Goal: Task Accomplishment & Management: Manage account settings

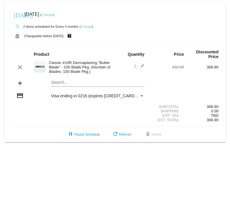
click at [53, 14] on link "Change" at bounding box center [47, 15] width 11 height 4
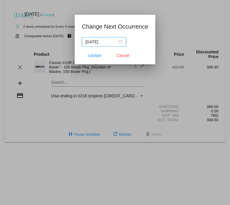
click at [95, 42] on input "[DATE]" at bounding box center [101, 42] width 32 height 6
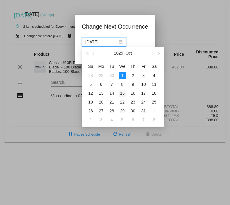
click at [122, 92] on div "15" at bounding box center [122, 93] width 7 height 7
type input "[DATE]"
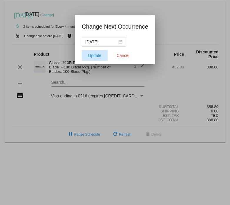
click at [91, 55] on span "Update" at bounding box center [94, 55] width 13 height 5
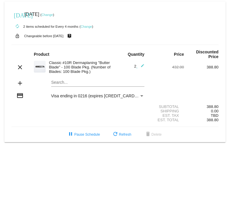
click at [118, 14] on div "[DATE] [DATE] ( Change )" at bounding box center [114, 15] width 207 height 12
click at [53, 14] on link "Change" at bounding box center [47, 15] width 11 height 4
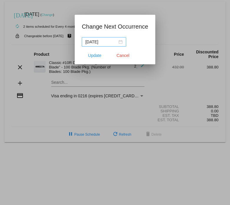
click at [121, 42] on div "[DATE]" at bounding box center [103, 42] width 37 height 6
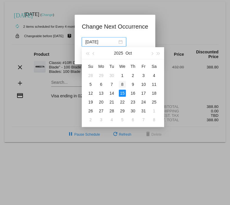
click at [122, 85] on div "8" at bounding box center [122, 84] width 7 height 7
type input "[DATE]"
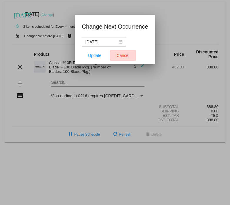
click at [127, 57] on span "Cancel" at bounding box center [123, 55] width 13 height 5
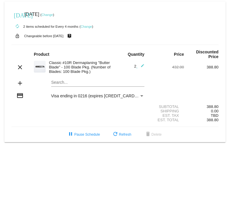
click at [114, 12] on div "[DATE] [DATE] ( Change )" at bounding box center [114, 15] width 207 height 12
click at [53, 14] on link "Change" at bounding box center [47, 15] width 11 height 4
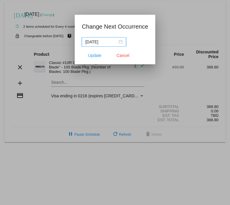
click at [101, 42] on input "[DATE]" at bounding box center [101, 42] width 32 height 6
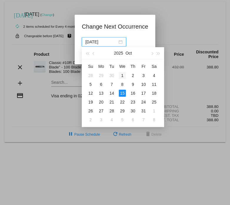
click at [123, 75] on div "1" at bounding box center [122, 75] width 7 height 7
type input "[DATE]"
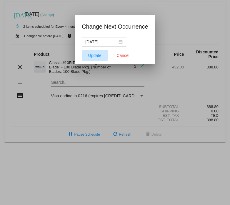
click at [96, 56] on span "Update" at bounding box center [94, 55] width 13 height 5
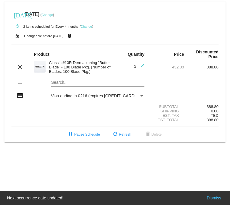
click at [53, 14] on link "Change" at bounding box center [47, 15] width 11 height 4
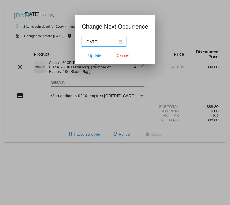
click at [124, 44] on nz-date-picker "[DATE]" at bounding box center [104, 41] width 44 height 9
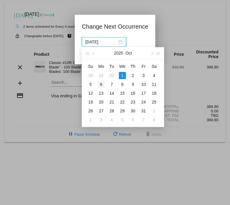
click at [103, 85] on div "6" at bounding box center [101, 84] width 7 height 7
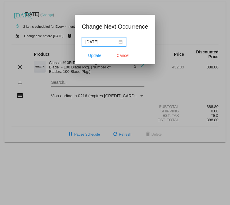
type input "[DATE]"
click at [97, 56] on span "Update" at bounding box center [94, 55] width 13 height 5
